Goal: Task Accomplishment & Management: Manage account settings

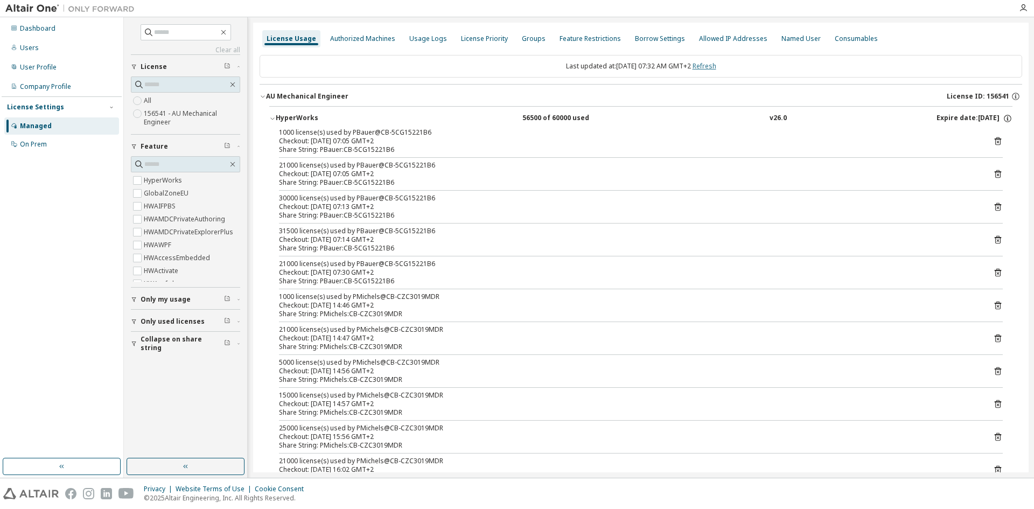
click at [715, 67] on link "Refresh" at bounding box center [705, 65] width 24 height 9
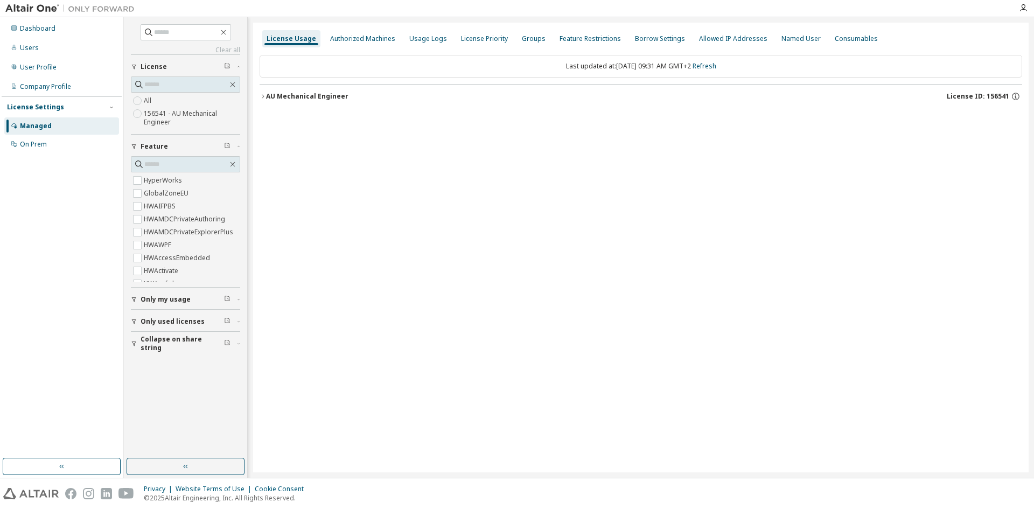
click at [277, 89] on button "AU Mechanical Engineer License ID: 156541" at bounding box center [641, 97] width 763 height 24
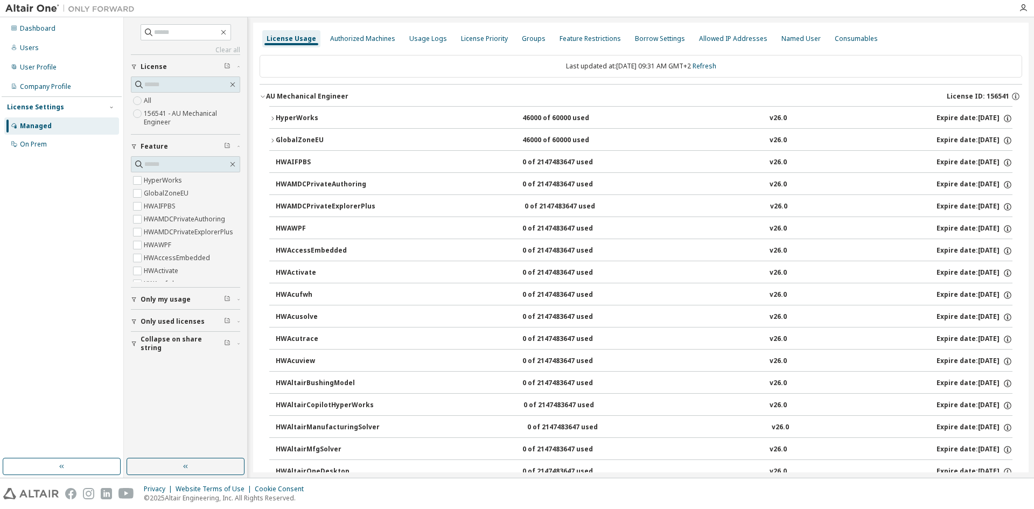
click at [281, 118] on div "HyperWorks" at bounding box center [324, 119] width 97 height 10
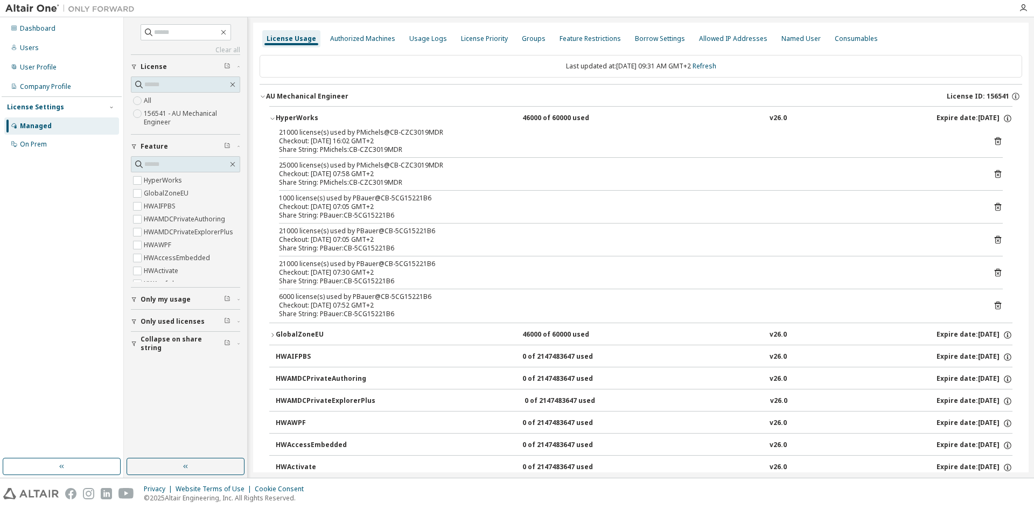
click at [356, 142] on div "Checkout: [DATE] 16:02 GMT+2" at bounding box center [628, 141] width 698 height 9
click at [361, 150] on div "Share String: PMichels:CB-CZC3019MDR" at bounding box center [628, 149] width 698 height 9
click at [993, 138] on icon at bounding box center [998, 141] width 10 height 10
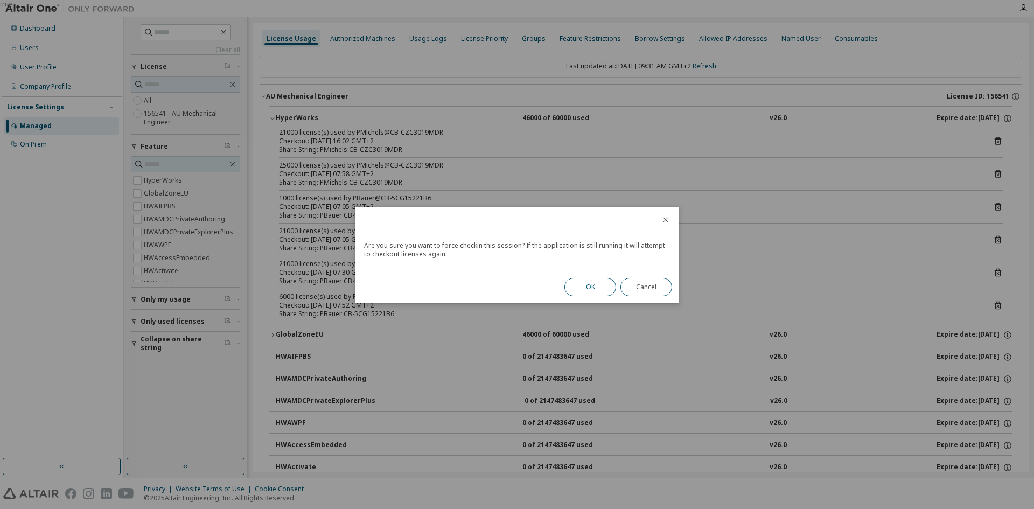
click at [579, 294] on button "OK" at bounding box center [591, 287] width 52 height 18
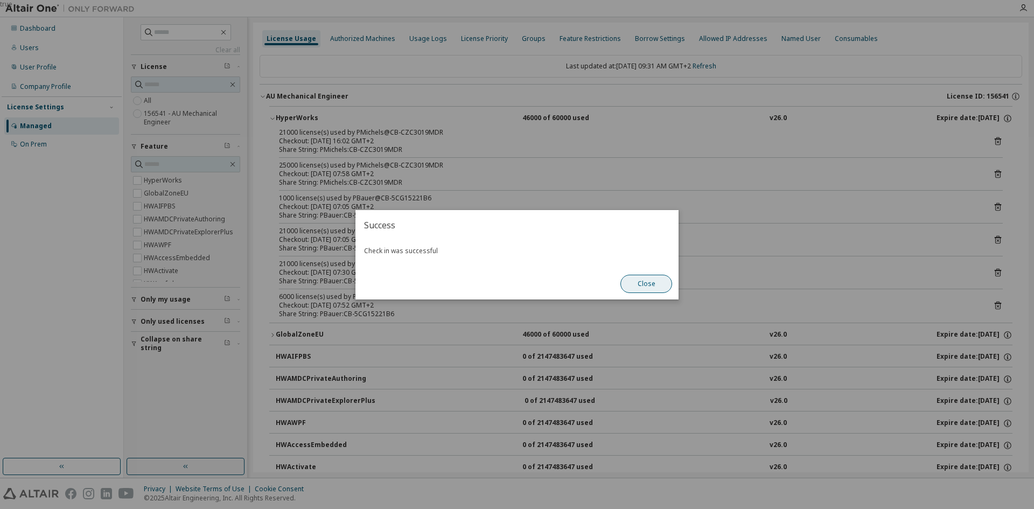
click at [669, 282] on button "Close" at bounding box center [647, 284] width 52 height 18
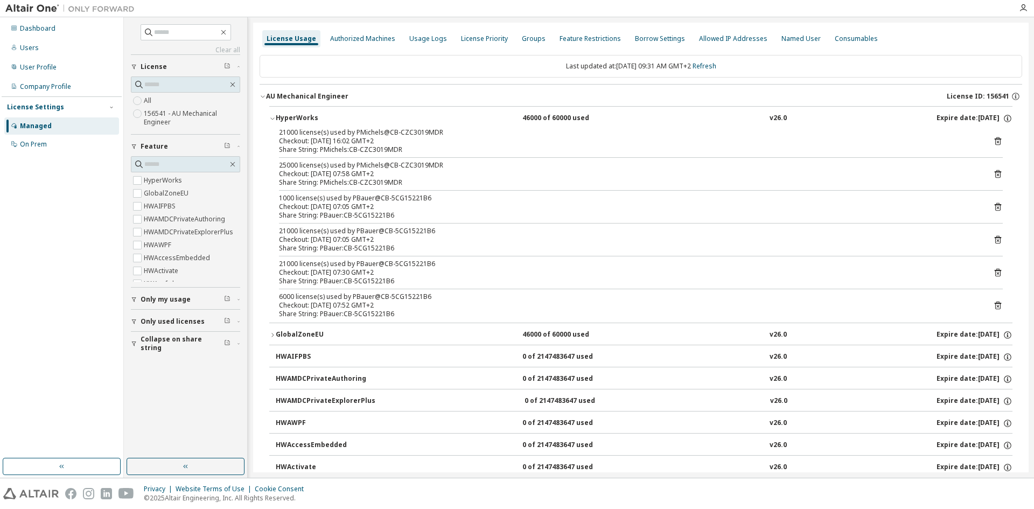
click at [997, 174] on icon at bounding box center [998, 174] width 3 height 3
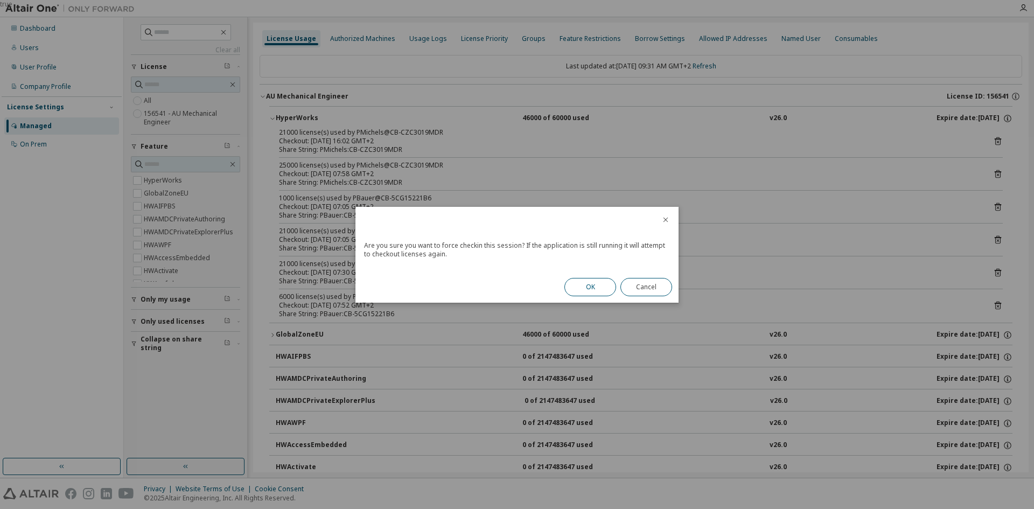
click at [593, 286] on button "OK" at bounding box center [591, 287] width 52 height 18
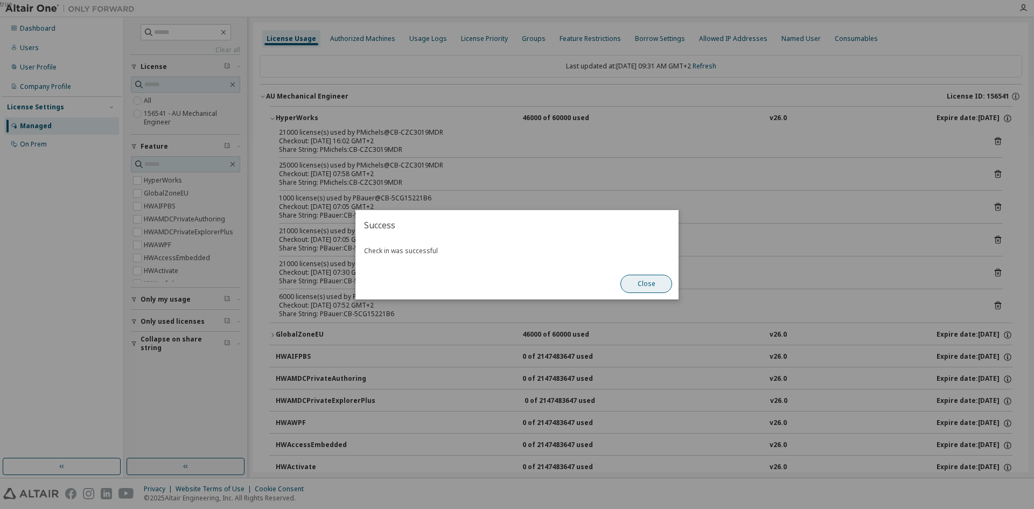
click at [657, 281] on button "Close" at bounding box center [647, 284] width 52 height 18
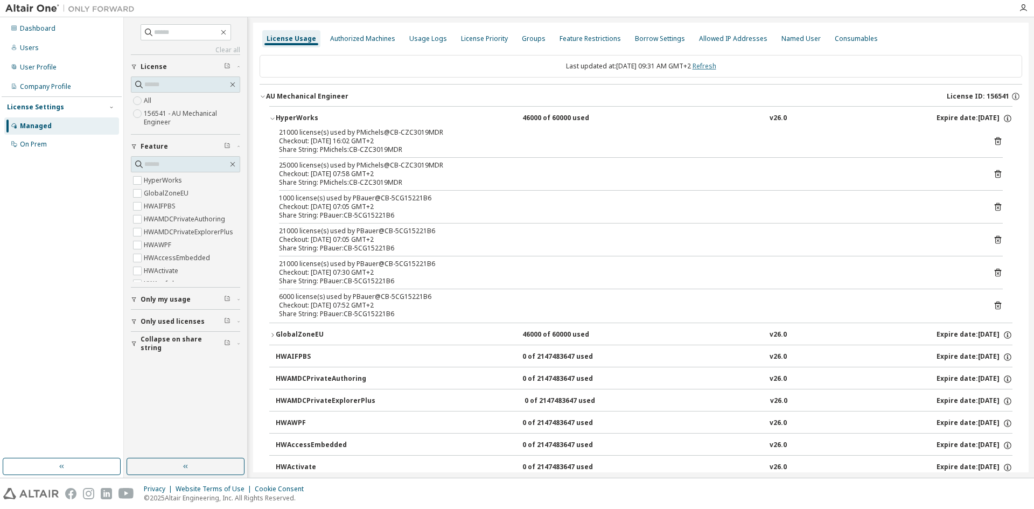
click at [713, 67] on link "Refresh" at bounding box center [705, 65] width 24 height 9
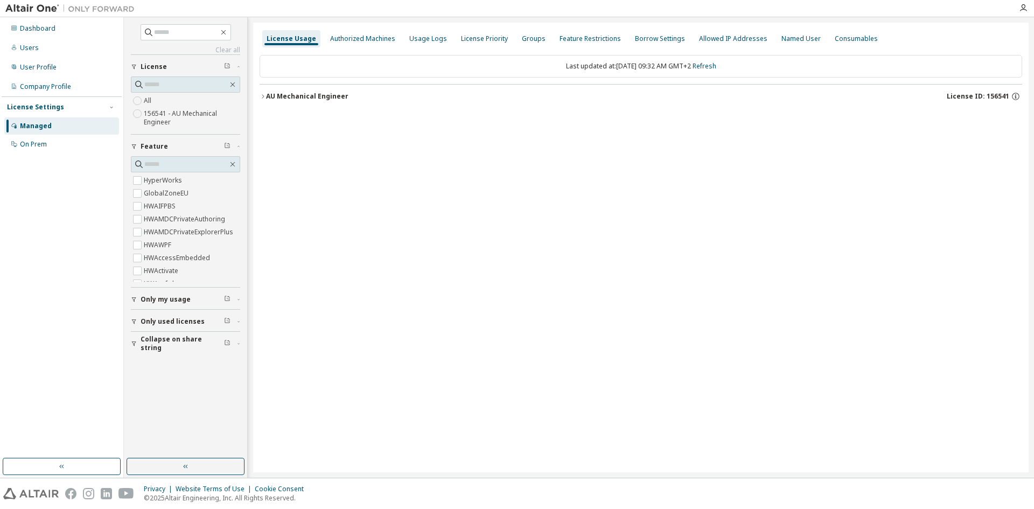
click at [263, 95] on icon "button" at bounding box center [263, 96] width 2 height 4
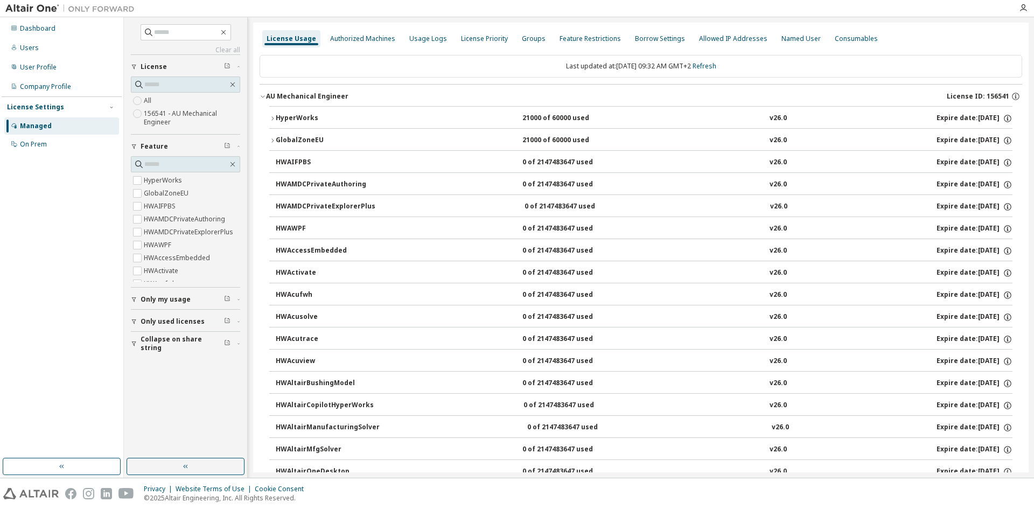
click at [274, 122] on button "HyperWorks 21000 of 60000 used v26.0 Expire date: [DATE]" at bounding box center [640, 119] width 743 height 24
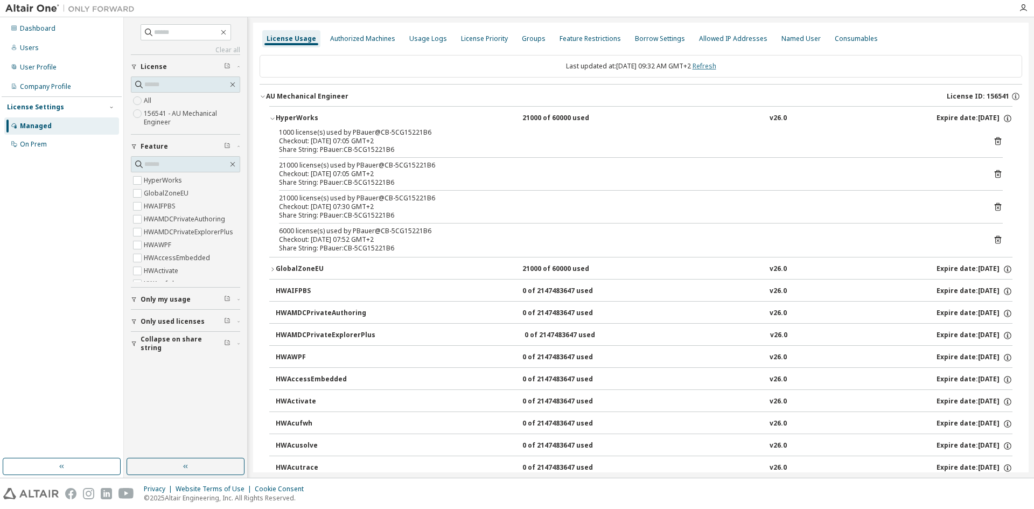
click at [717, 69] on link "Refresh" at bounding box center [705, 65] width 24 height 9
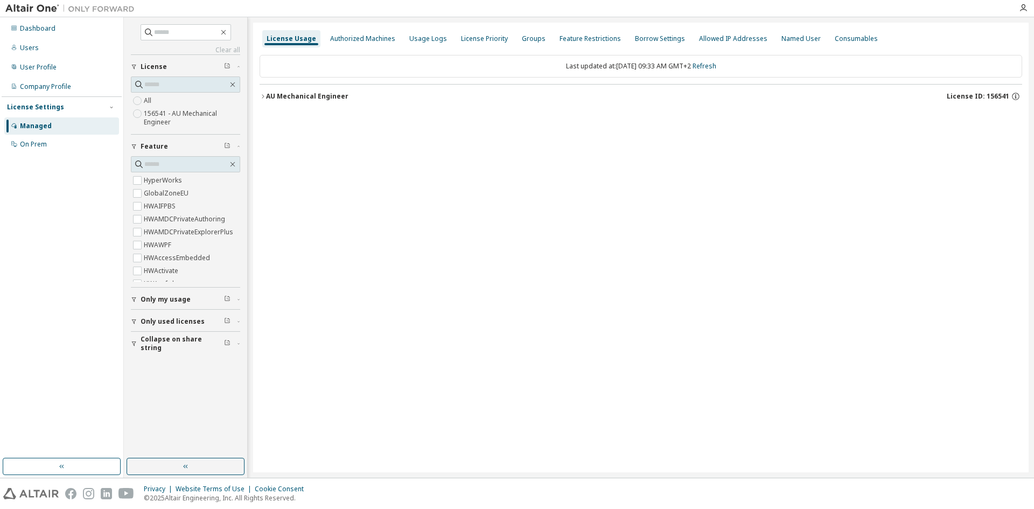
click at [276, 95] on div "AU Mechanical Engineer" at bounding box center [307, 96] width 82 height 9
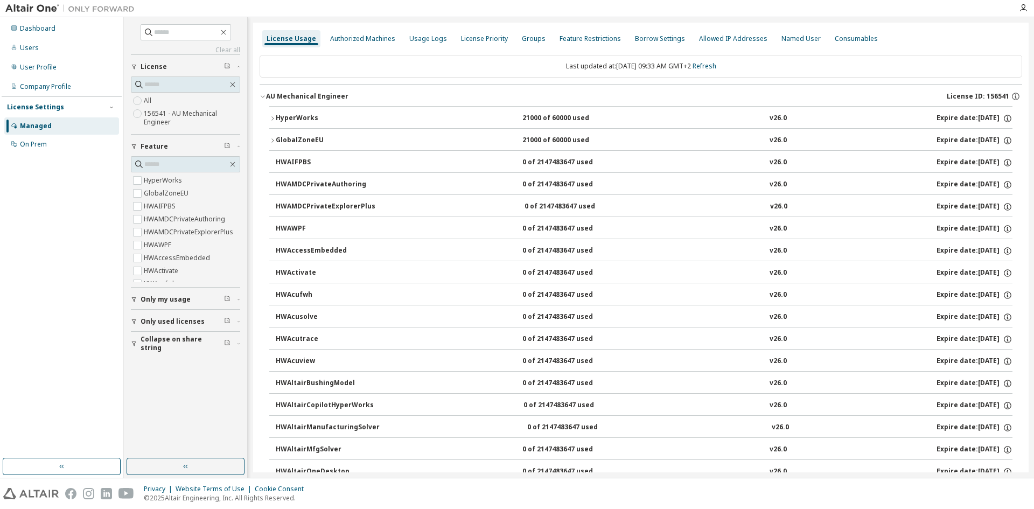
click at [290, 114] on div "HyperWorks" at bounding box center [324, 119] width 97 height 10
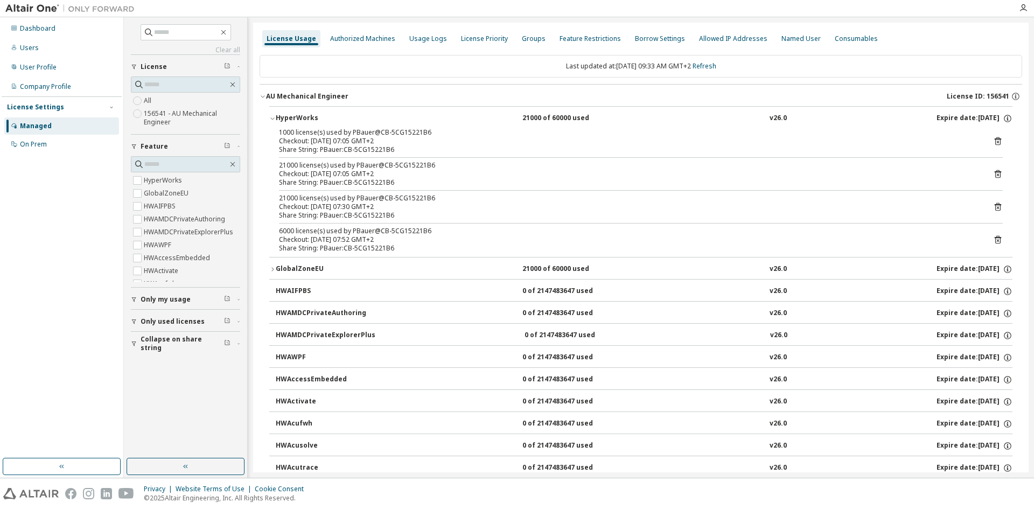
click at [73, 364] on div "Dashboard Users User Profile Company Profile License Settings Managed On Prem" at bounding box center [62, 238] width 120 height 438
click at [35, 23] on div "Dashboard" at bounding box center [61, 28] width 115 height 17
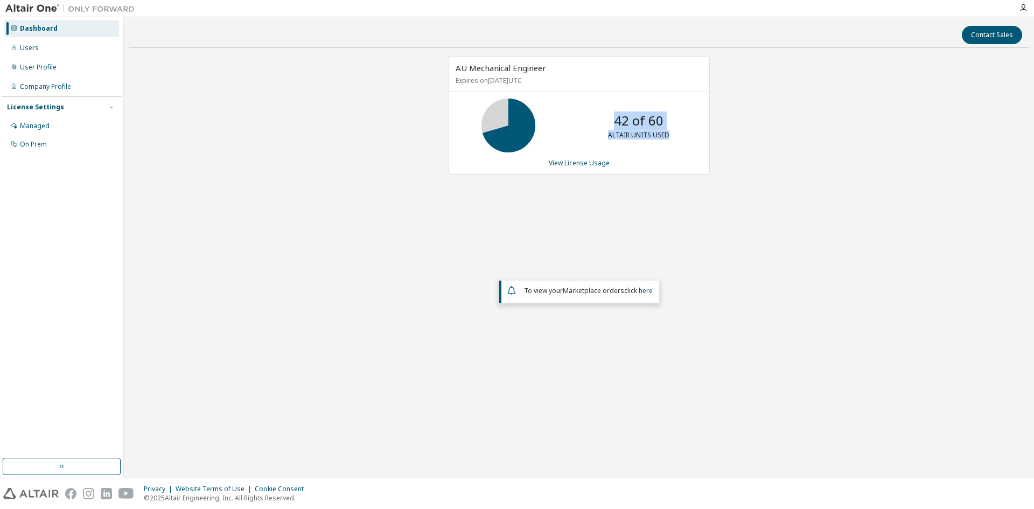
drag, startPoint x: 616, startPoint y: 122, endPoint x: 678, endPoint y: 128, distance: 62.2
click at [678, 127] on div "42 of 60 ALTAIR UNITS USED" at bounding box center [639, 126] width 86 height 54
click at [585, 195] on div "AU Mechanical Engineer Expires on [DATE] UTC 42 of 60 ALTAIR UNITS USED View Li…" at bounding box center [579, 222] width 900 height 331
click at [555, 159] on link "View License Usage" at bounding box center [579, 162] width 61 height 9
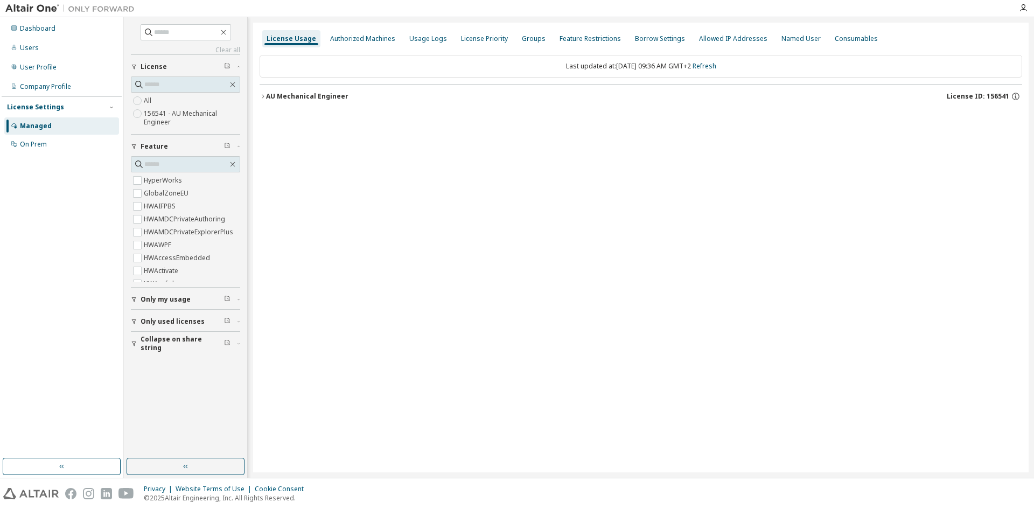
click at [297, 90] on button "AU Mechanical Engineer License ID: 156541" at bounding box center [641, 97] width 763 height 24
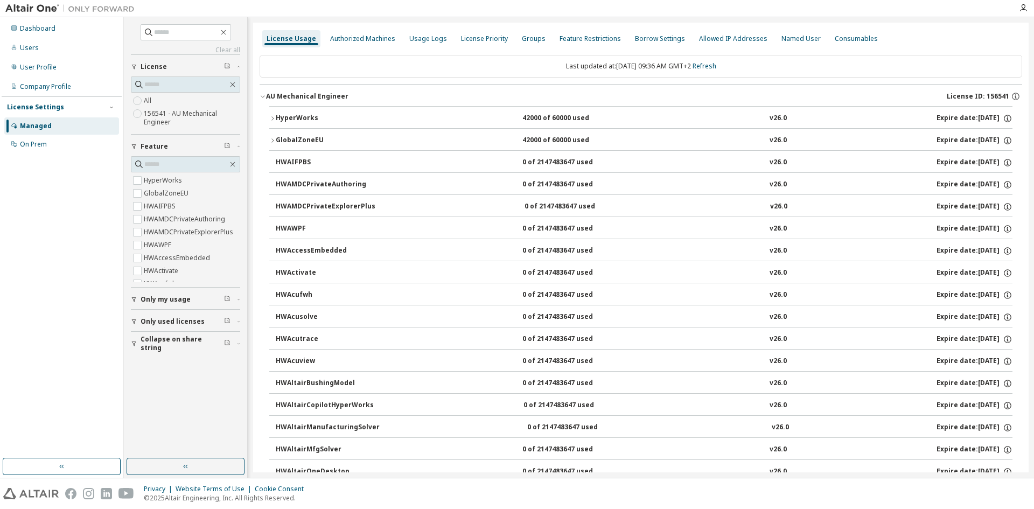
click at [359, 122] on div "HyperWorks" at bounding box center [324, 119] width 97 height 10
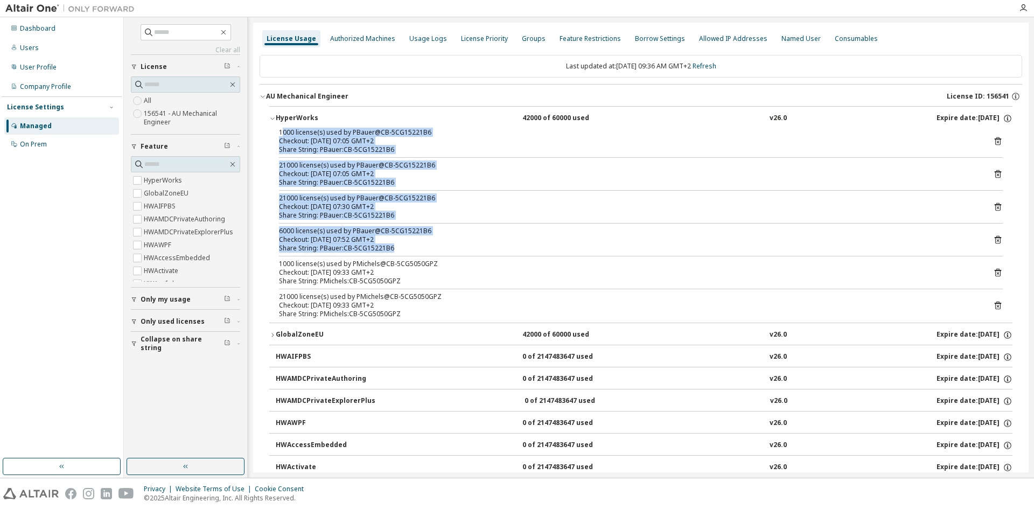
drag, startPoint x: 281, startPoint y: 129, endPoint x: 447, endPoint y: 249, distance: 204.9
click at [447, 249] on div "1000 license(s) used by PBauer@CB-5CG15221B6 Checkout: [DATE] 07:05 GMT+2 Share…" at bounding box center [640, 225] width 743 height 194
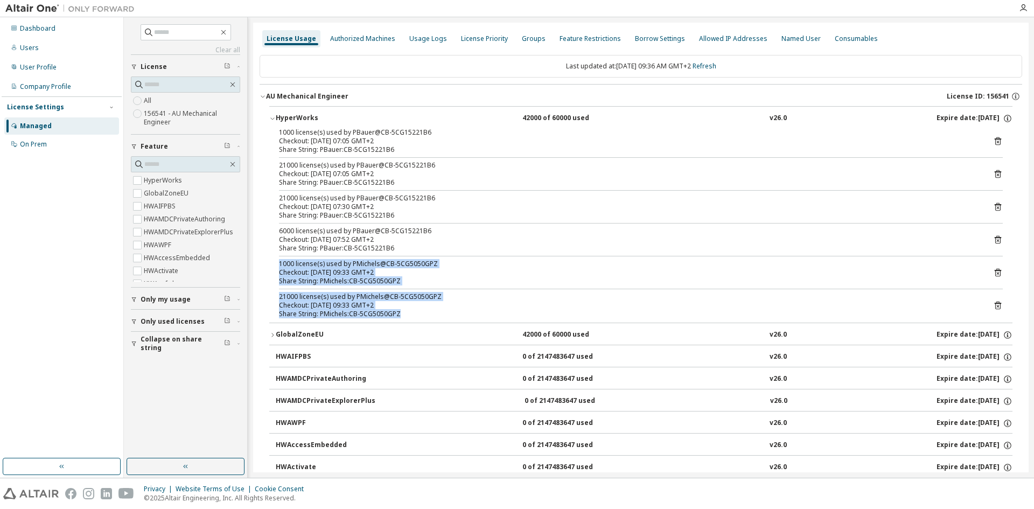
drag, startPoint x: 278, startPoint y: 262, endPoint x: 435, endPoint y: 321, distance: 167.4
click at [435, 321] on div "1000 license(s) used by PBauer@CB-5CG15221B6 Checkout: [DATE] 07:05 GMT+2 Share…" at bounding box center [640, 225] width 743 height 194
click at [399, 308] on div "Checkout: [DATE] 09:33 GMT+2" at bounding box center [628, 305] width 698 height 9
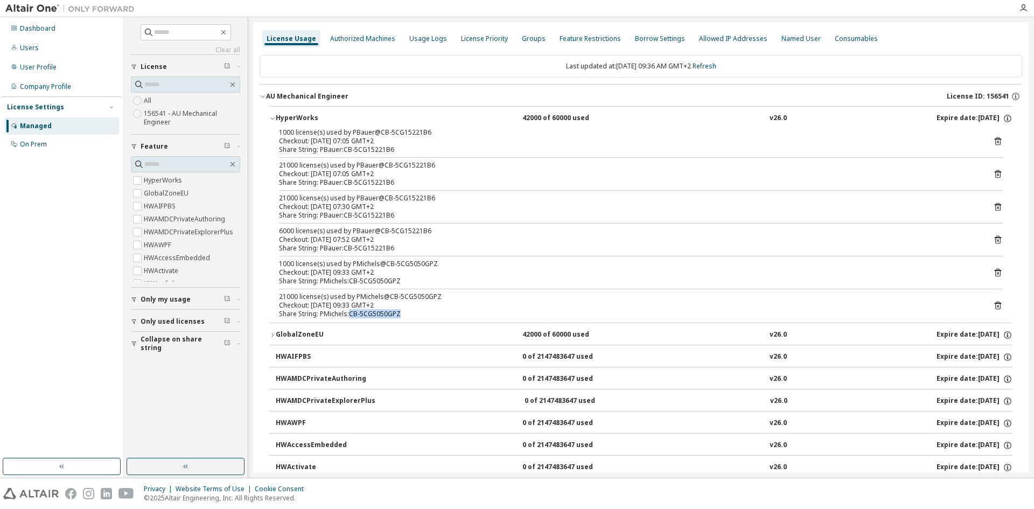
drag, startPoint x: 405, startPoint y: 311, endPoint x: 349, endPoint y: 309, distance: 56.1
click at [349, 310] on div "Share String: PMichels:CB-5CG5050GPZ" at bounding box center [628, 314] width 698 height 9
click at [425, 305] on div "Checkout: [DATE] 09:33 GMT+2" at bounding box center [628, 305] width 698 height 9
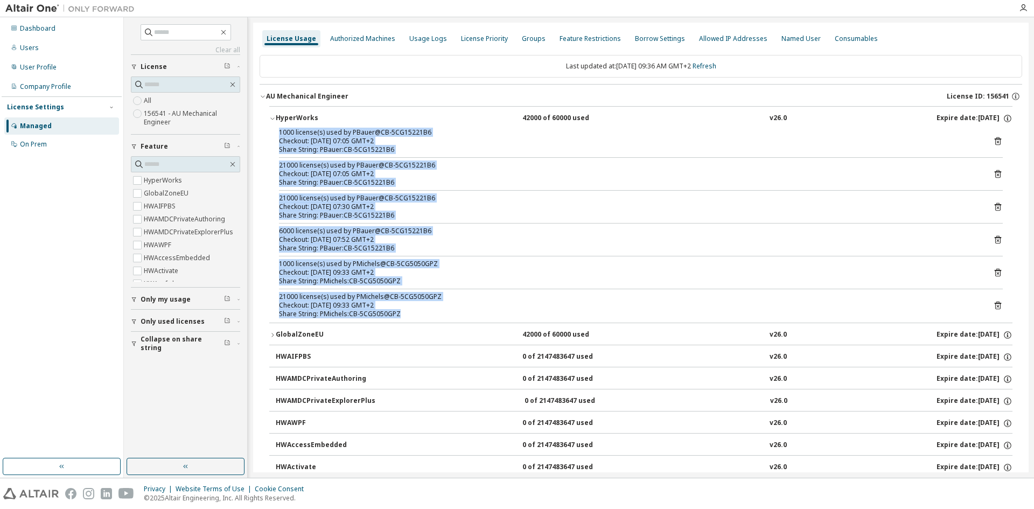
drag, startPoint x: 406, startPoint y: 310, endPoint x: 257, endPoint y: 134, distance: 230.5
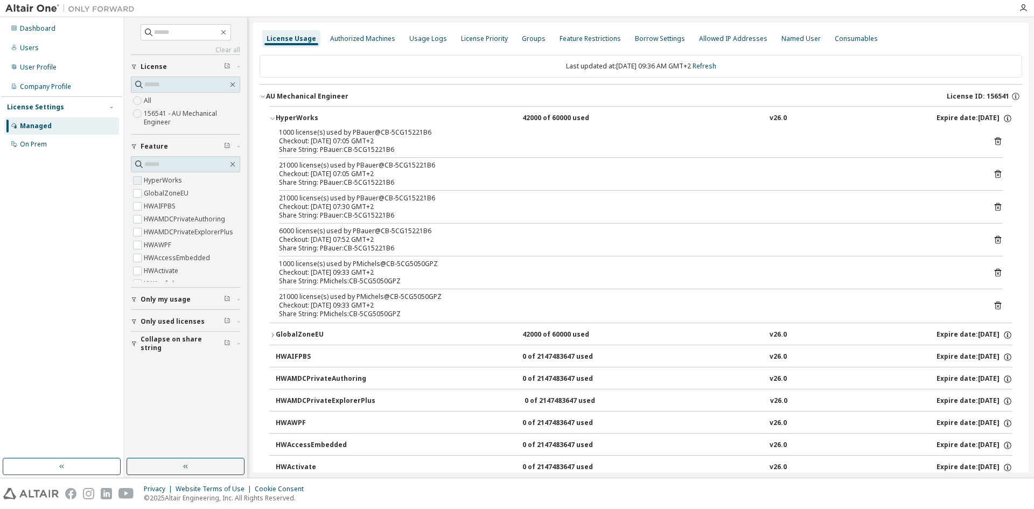
click at [147, 180] on label "HyperWorks" at bounding box center [164, 180] width 40 height 13
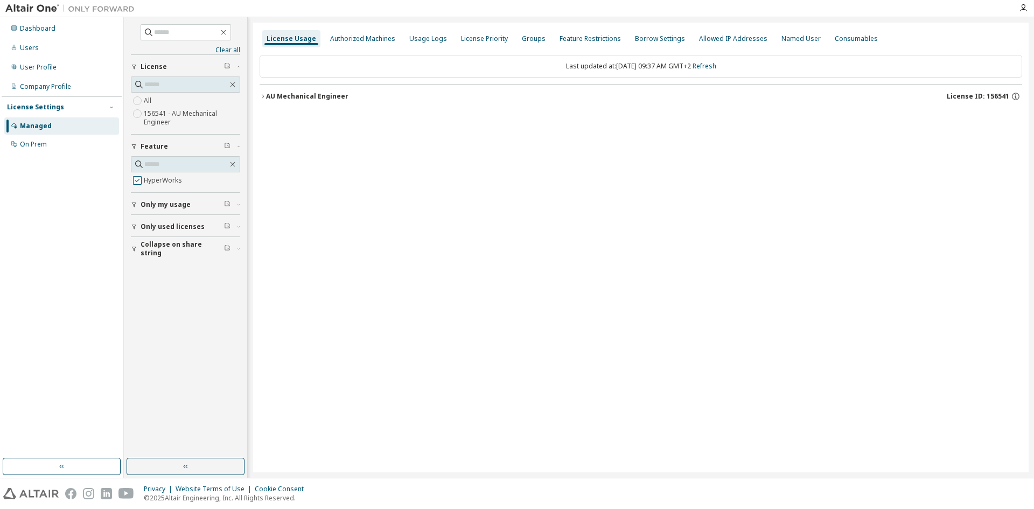
click at [152, 178] on label "HyperWorks" at bounding box center [164, 180] width 40 height 13
click at [267, 101] on button "AU Mechanical Engineer License ID: 156541" at bounding box center [641, 97] width 763 height 24
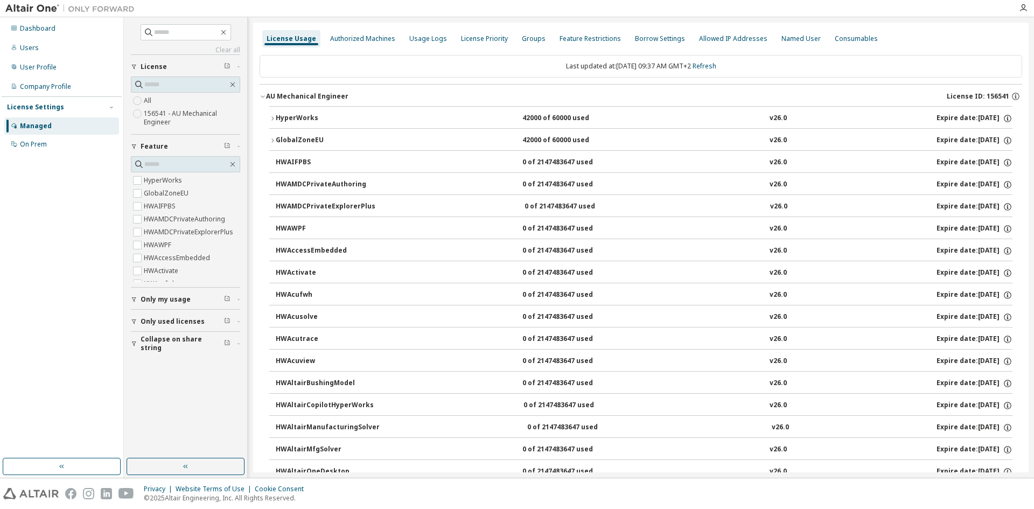
click at [282, 114] on div "HyperWorks" at bounding box center [324, 119] width 97 height 10
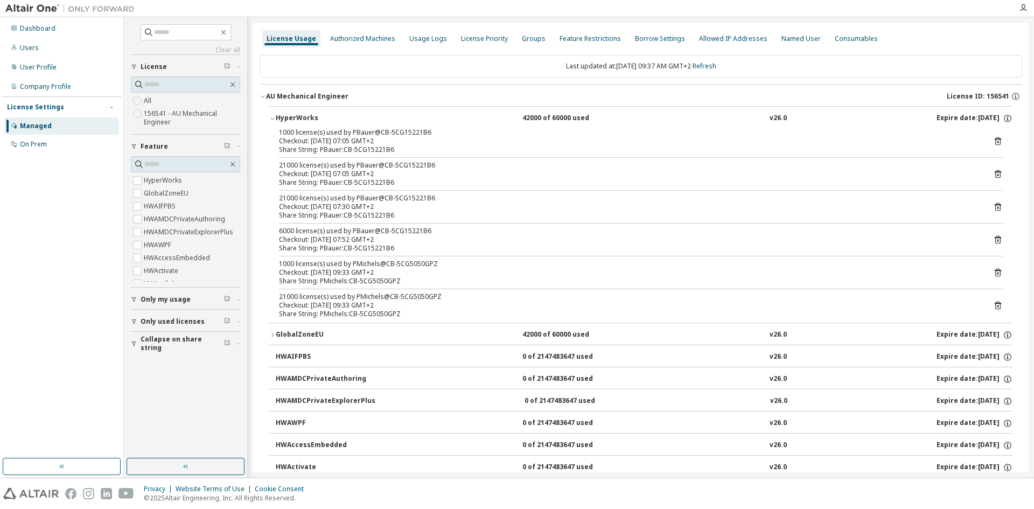
click at [998, 305] on div "1000 license(s) used by PBauer@CB-5CG15221B6 Checkout: [DATE] 07:05 GMT+2 Share…" at bounding box center [640, 225] width 743 height 194
click at [995, 304] on icon at bounding box center [998, 306] width 6 height 8
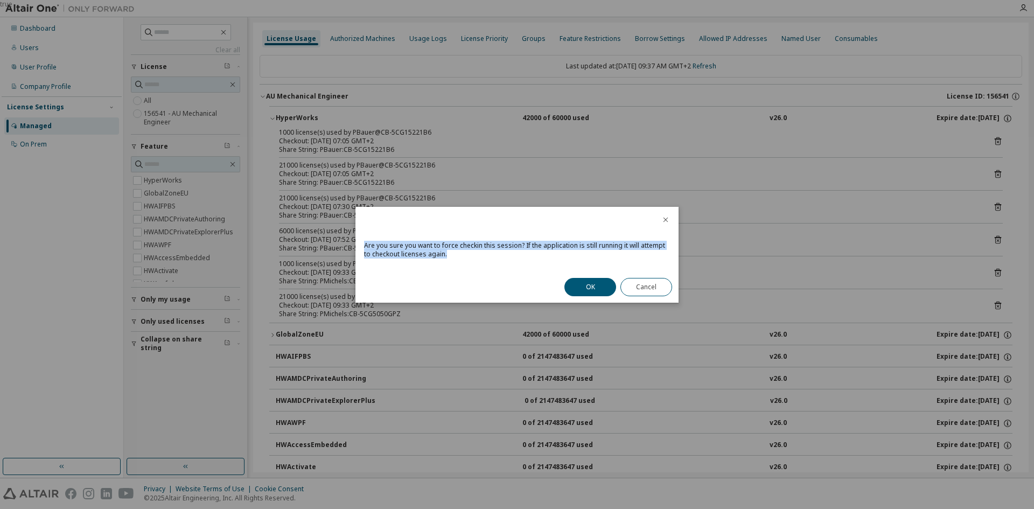
drag, startPoint x: 364, startPoint y: 244, endPoint x: 615, endPoint y: 254, distance: 251.3
click at [615, 254] on div "Are you sure you want to force checkin this session? If the application is stil…" at bounding box center [517, 253] width 323 height 37
click at [638, 281] on button "Cancel" at bounding box center [647, 287] width 52 height 18
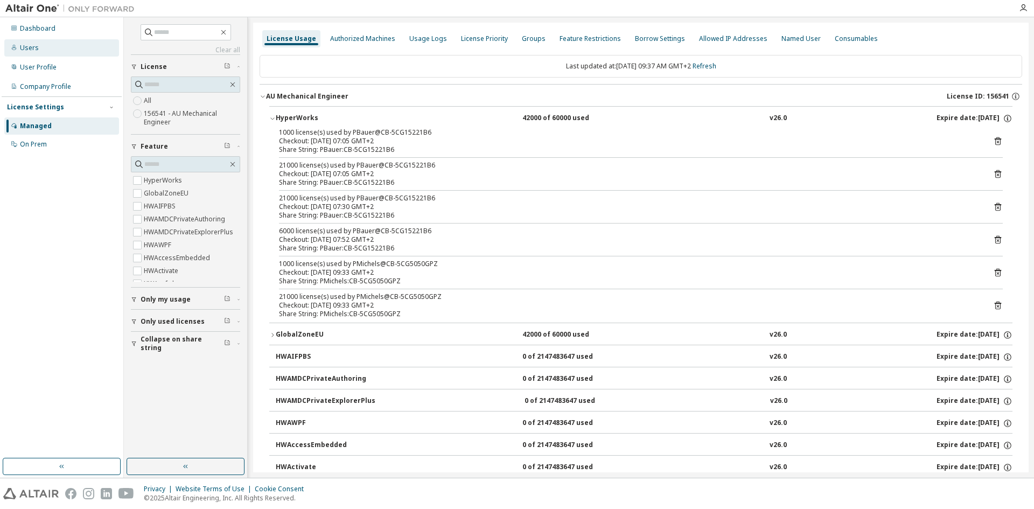
click at [26, 50] on div "Users" at bounding box center [29, 48] width 19 height 9
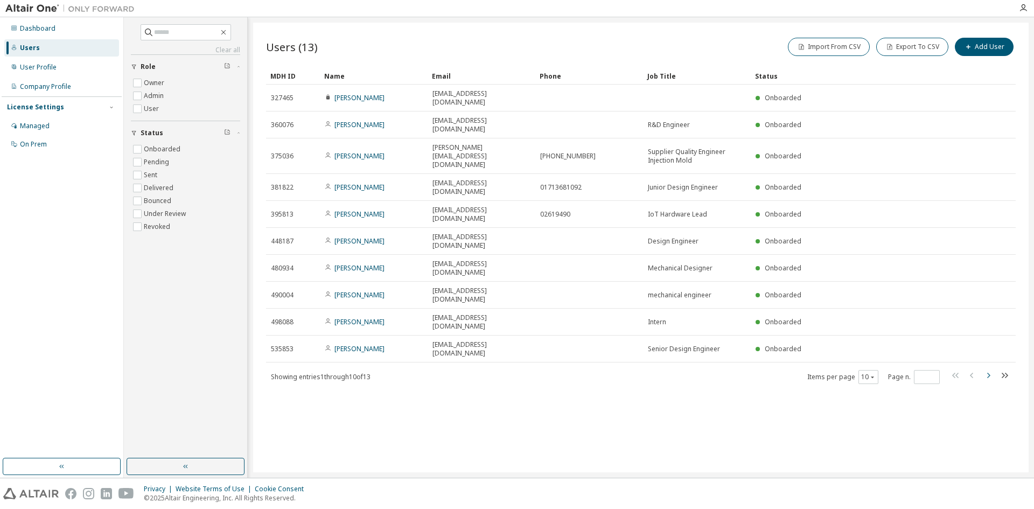
click at [992, 369] on icon "button" at bounding box center [988, 375] width 13 height 13
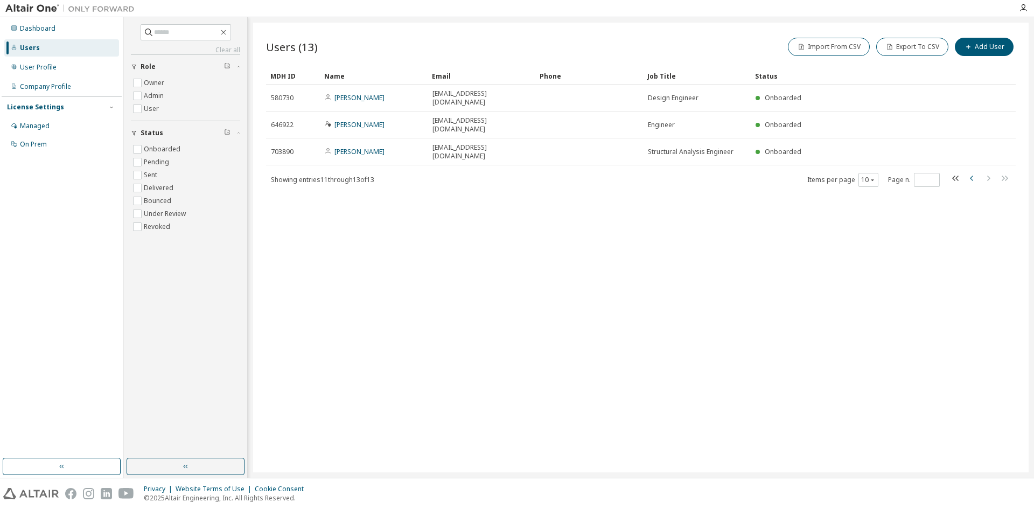
click at [969, 172] on icon "button" at bounding box center [972, 178] width 13 height 13
type input "*"
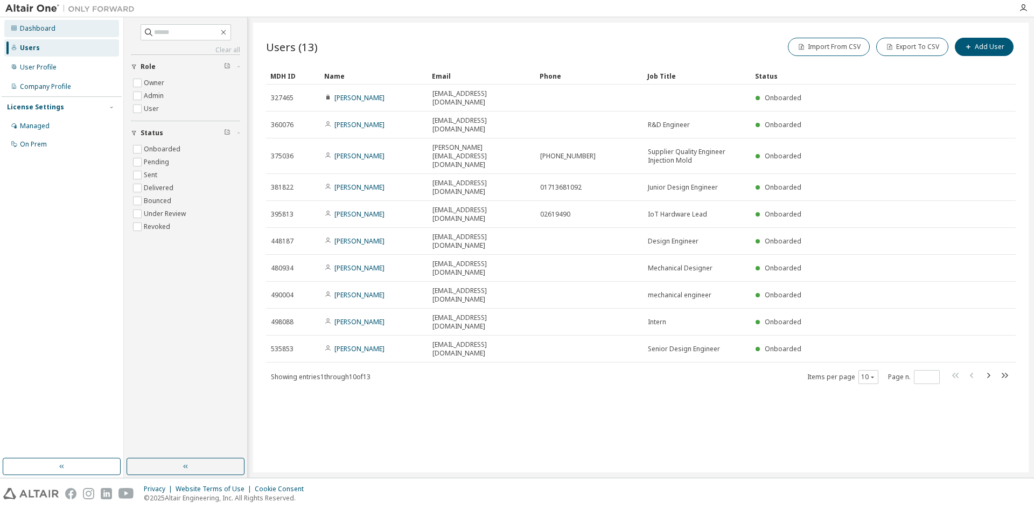
click at [34, 30] on div "Dashboard" at bounding box center [38, 28] width 36 height 9
